Goal: Information Seeking & Learning: Learn about a topic

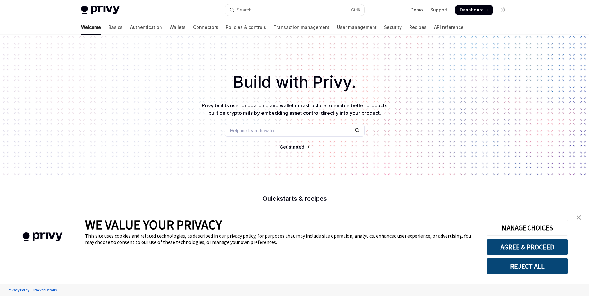
click at [265, 130] on span "Help me learn how to…" at bounding box center [253, 130] width 47 height 7
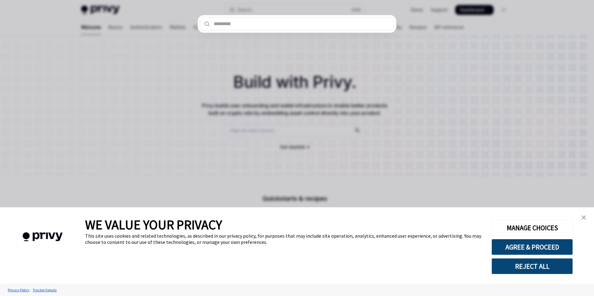
click at [397, 82] on div at bounding box center [297, 148] width 594 height 296
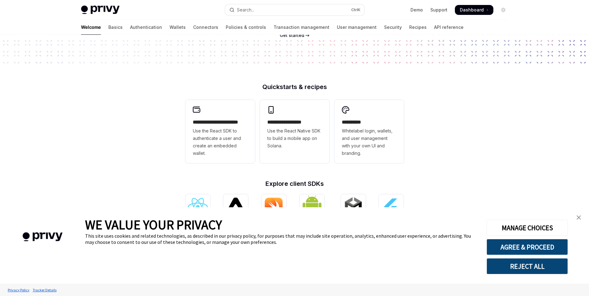
scroll to position [31, 0]
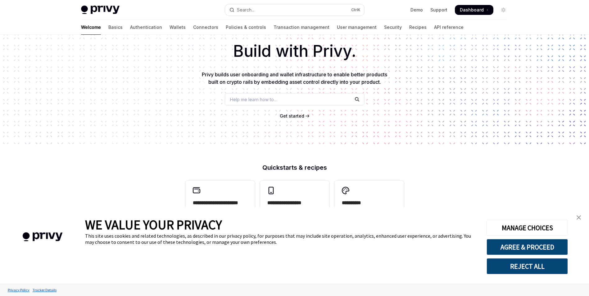
click at [296, 115] on span "Get started" at bounding box center [292, 115] width 25 height 5
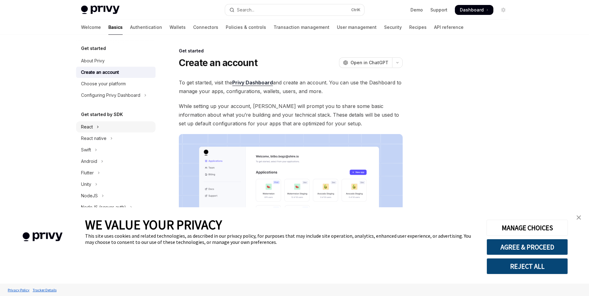
click at [88, 127] on div "React" at bounding box center [87, 126] width 12 height 7
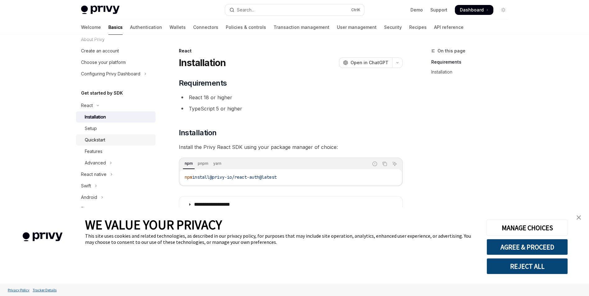
scroll to position [31, 0]
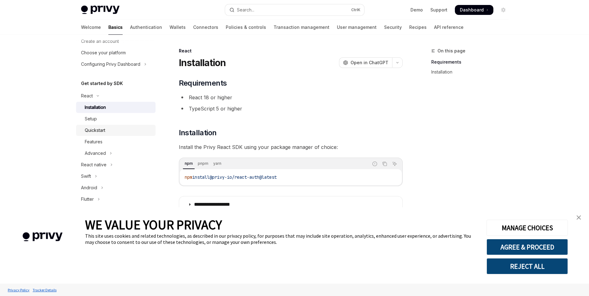
click at [97, 128] on div "Quickstart" at bounding box center [95, 130] width 21 height 7
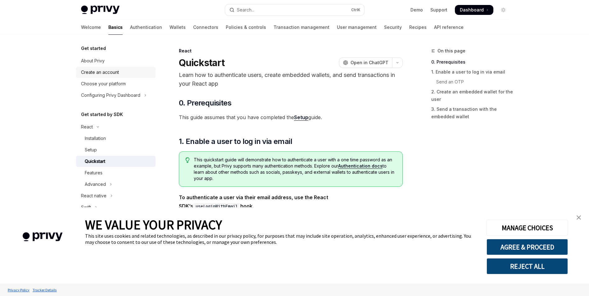
click at [107, 69] on div "Create an account" at bounding box center [100, 72] width 38 height 7
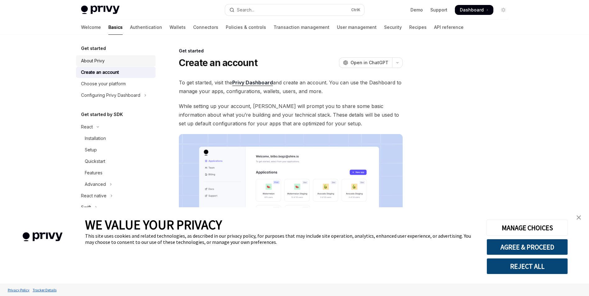
click at [103, 58] on div "About Privy" at bounding box center [93, 60] width 24 height 7
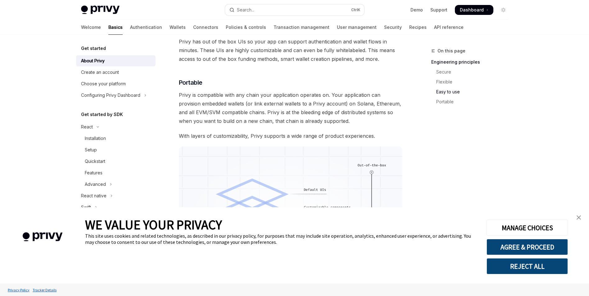
scroll to position [521, 0]
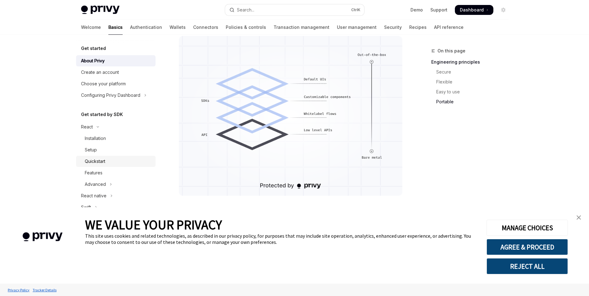
click at [96, 161] on div "Quickstart" at bounding box center [95, 161] width 21 height 7
type textarea "*"
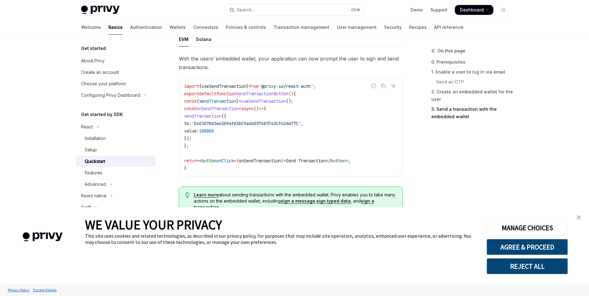
scroll to position [553, 0]
